Goal: Task Accomplishment & Management: Complete application form

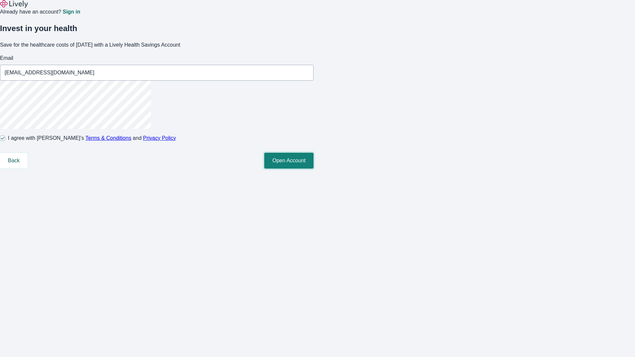
click at [314, 169] on button "Open Account" at bounding box center [288, 161] width 49 height 16
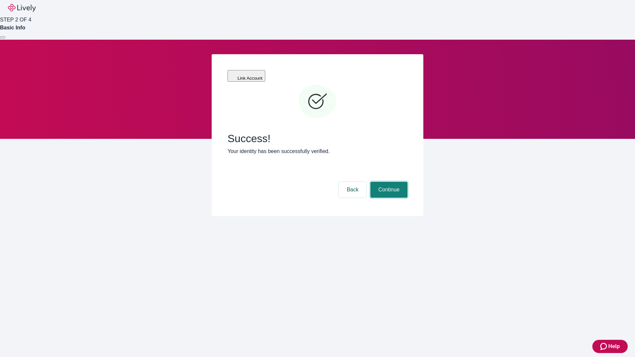
click at [388, 182] on button "Continue" at bounding box center [388, 190] width 37 height 16
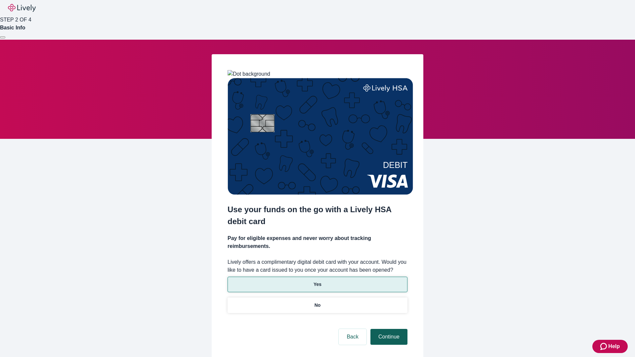
click at [317, 302] on p "No" at bounding box center [318, 305] width 6 height 7
click at [388, 329] on button "Continue" at bounding box center [388, 337] width 37 height 16
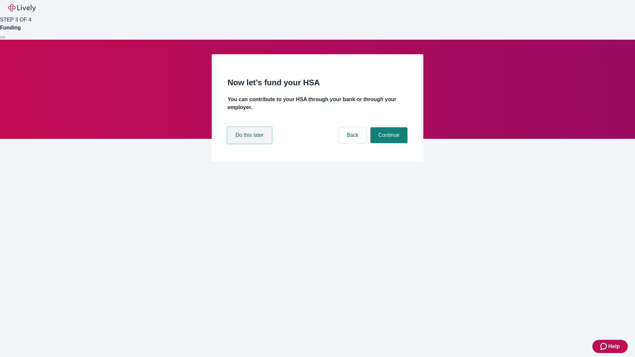
click at [250, 143] on button "Do this later" at bounding box center [250, 135] width 44 height 16
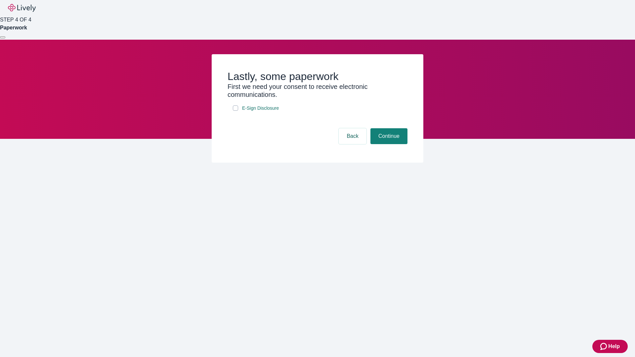
click at [236, 111] on input "E-Sign Disclosure" at bounding box center [235, 108] width 5 height 5
checkbox input "true"
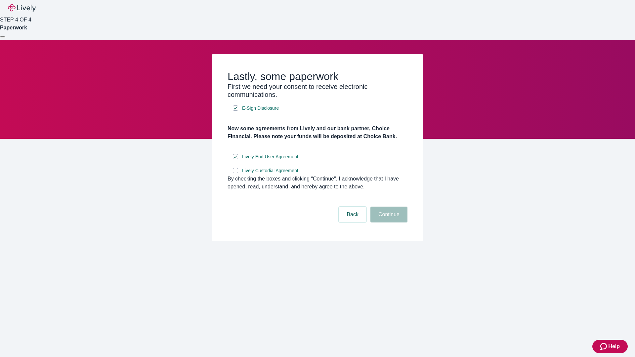
click at [236, 173] on input "Lively Custodial Agreement" at bounding box center [235, 170] width 5 height 5
checkbox input "true"
click at [388, 223] on button "Continue" at bounding box center [388, 215] width 37 height 16
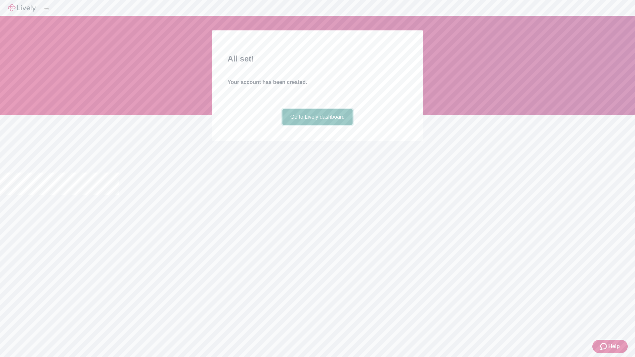
click at [317, 125] on link "Go to Lively dashboard" at bounding box center [318, 117] width 70 height 16
